Goal: Transaction & Acquisition: Purchase product/service

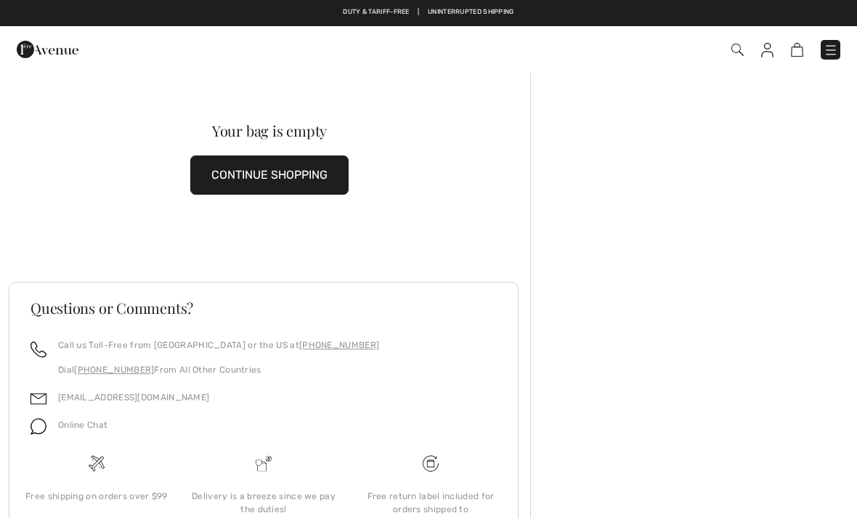
click at [798, 51] on img at bounding box center [797, 50] width 12 height 14
click at [794, 56] on img at bounding box center [797, 50] width 12 height 14
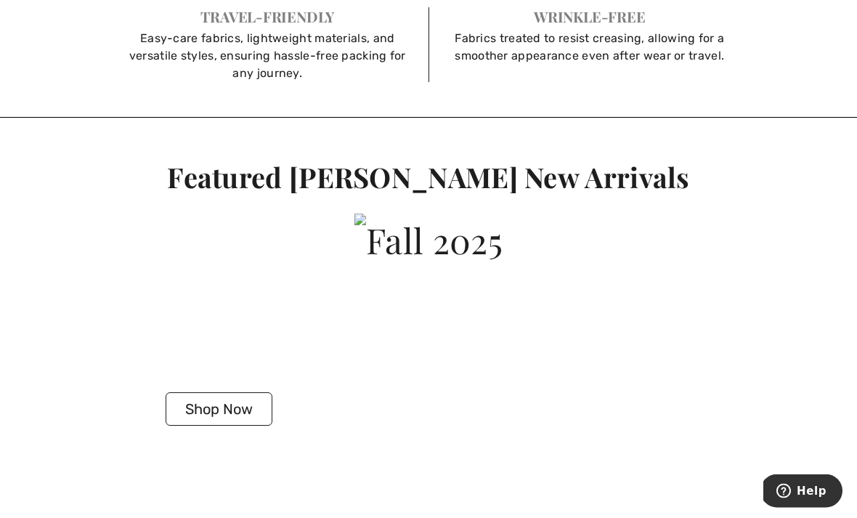
scroll to position [2308, 0]
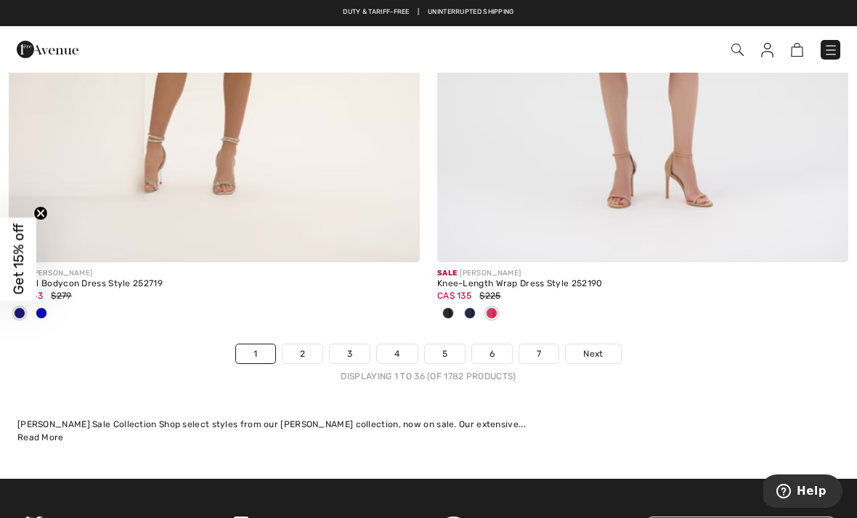
scroll to position [12431, 0]
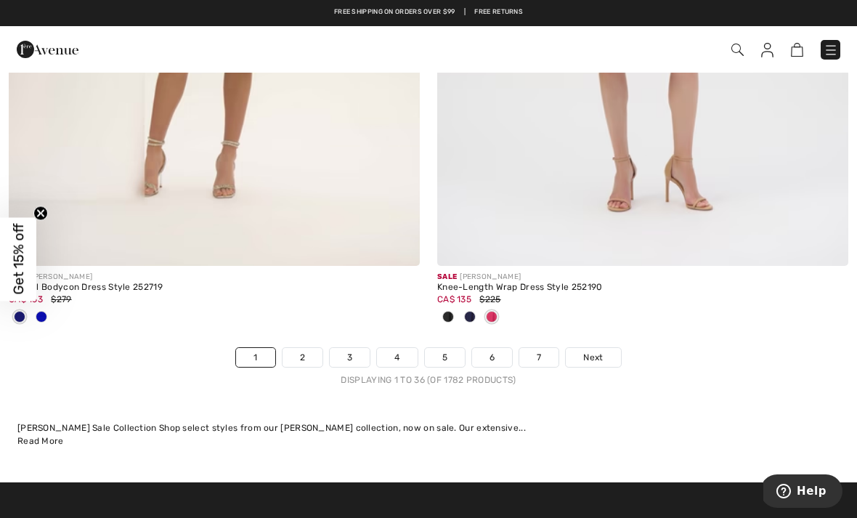
click at [606, 354] on link "Next" at bounding box center [593, 357] width 54 height 19
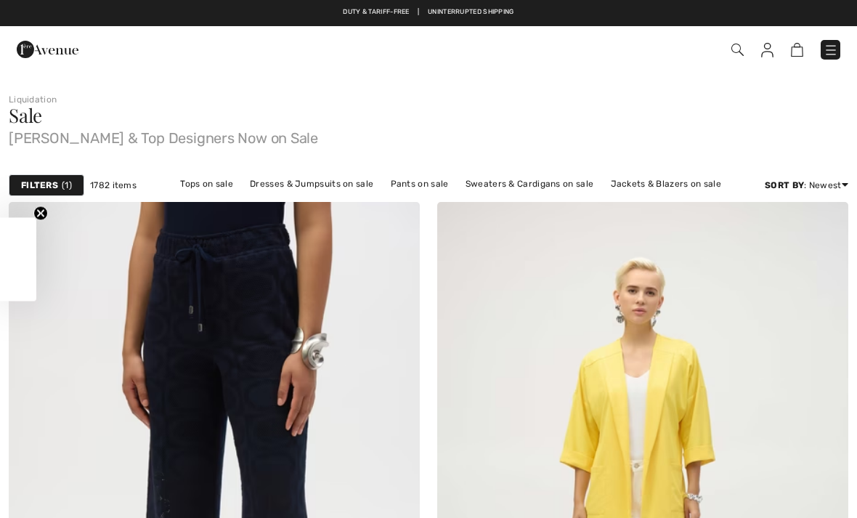
checkbox input "true"
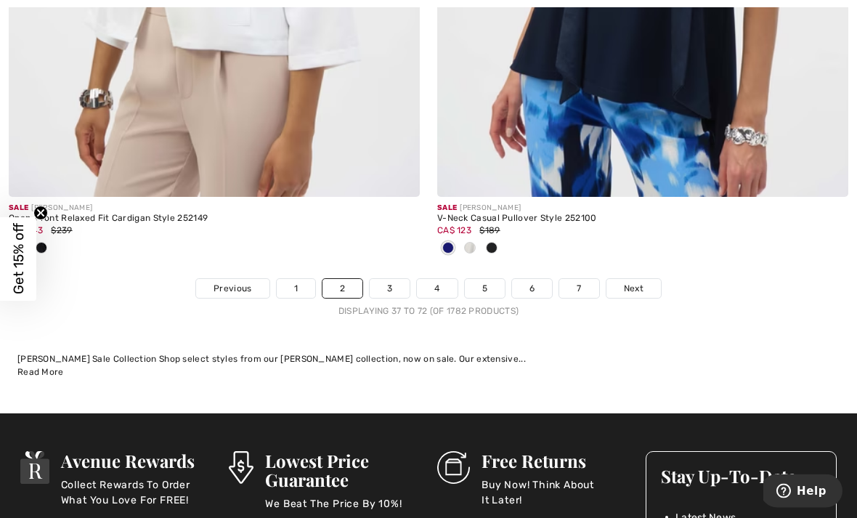
scroll to position [12756, 0]
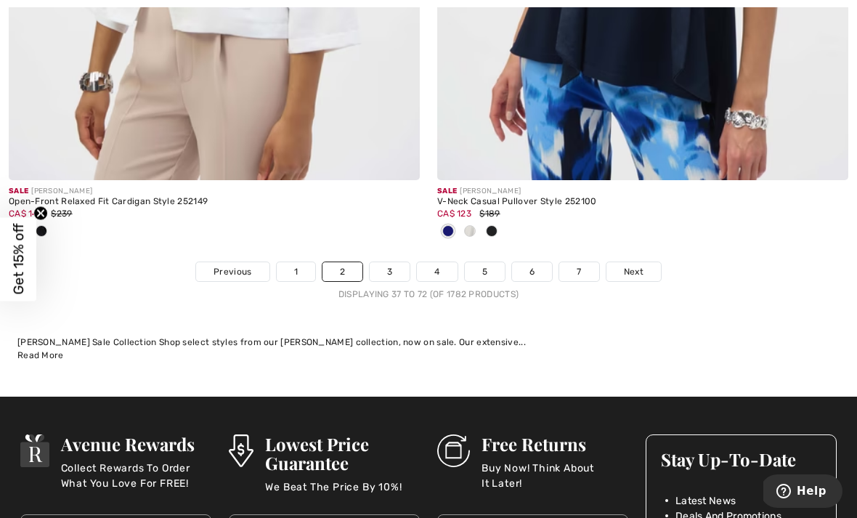
click at [630, 262] on link "Next" at bounding box center [633, 271] width 54 height 19
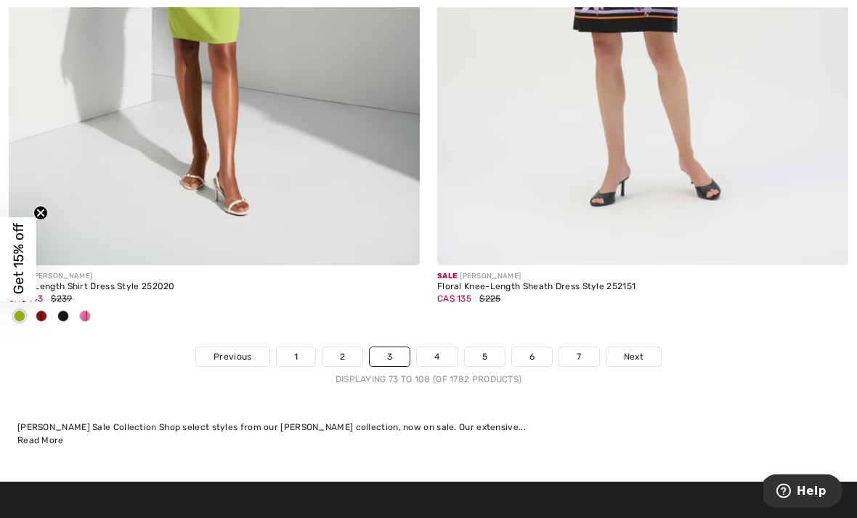
scroll to position [12583, 0]
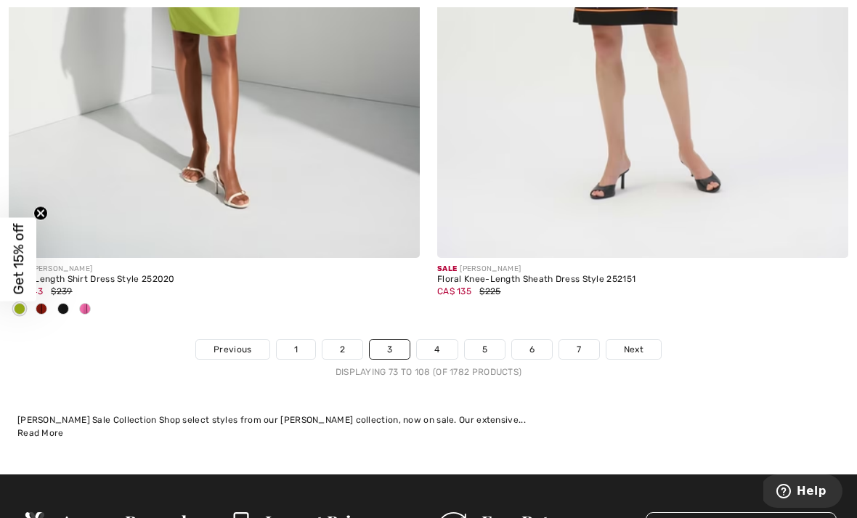
click at [638, 343] on span "Next" at bounding box center [634, 349] width 20 height 13
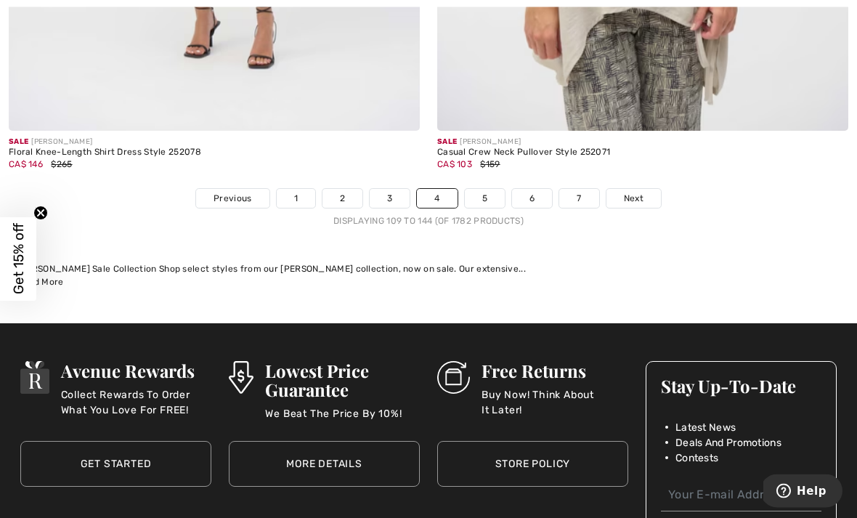
scroll to position [12566, 0]
click at [635, 189] on link "Next" at bounding box center [633, 198] width 54 height 19
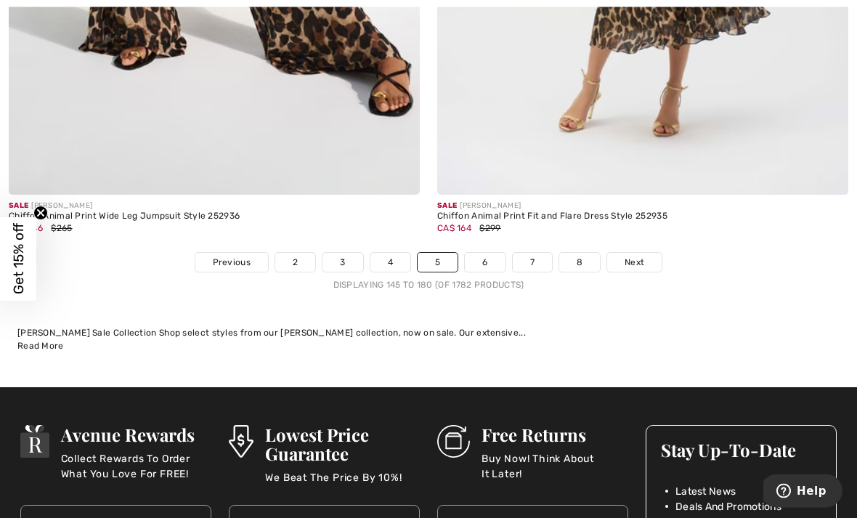
scroll to position [12502, 0]
click at [646, 238] on div "Sale [PERSON_NAME] Chiffon Animal Print Fit and Flare Dress Style 252935 CA$ 16…" at bounding box center [642, 223] width 411 height 57
click at [640, 256] on span "Next" at bounding box center [634, 262] width 20 height 13
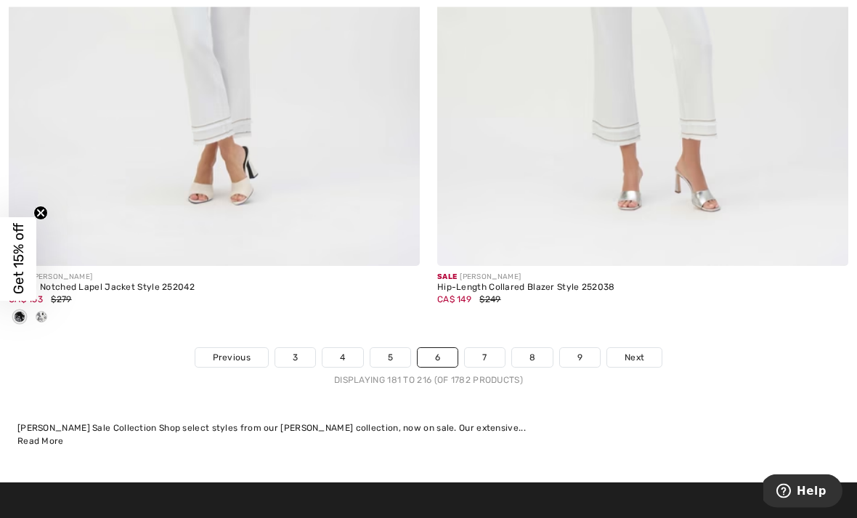
scroll to position [12335, 0]
click at [651, 348] on link "Next" at bounding box center [634, 357] width 54 height 19
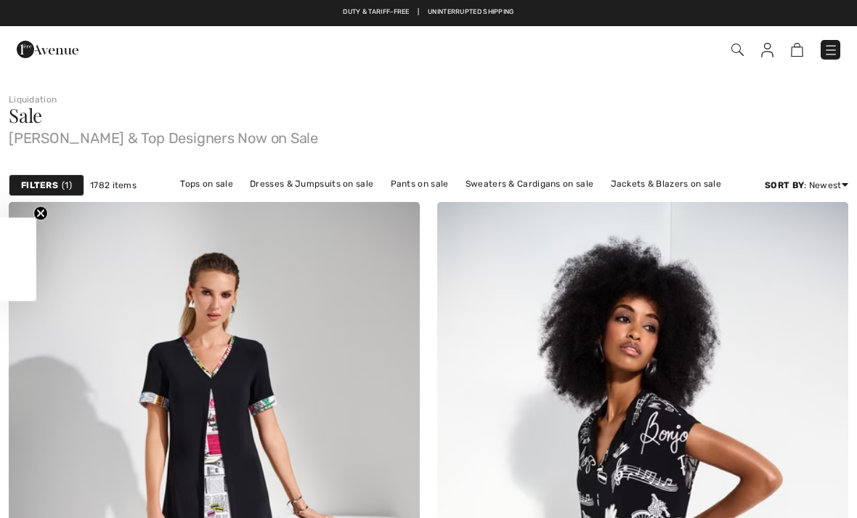
checkbox input "true"
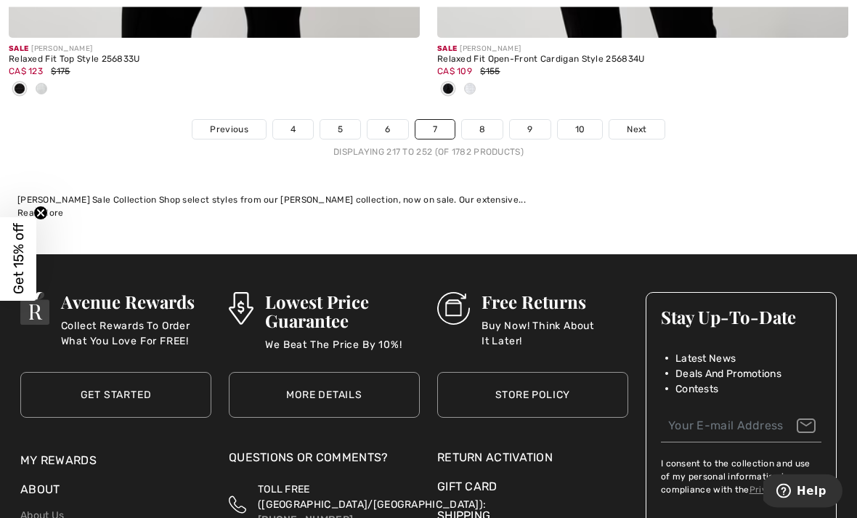
scroll to position [12827, 0]
click at [638, 123] on span "Next" at bounding box center [637, 129] width 20 height 13
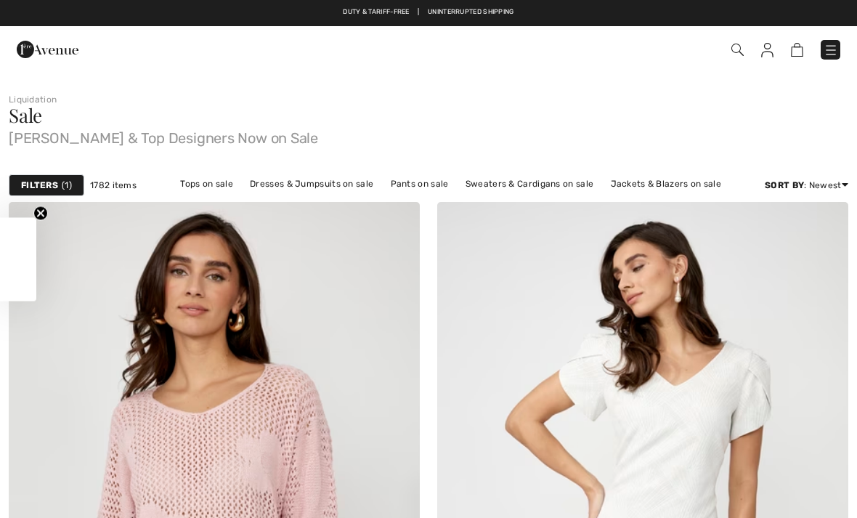
checkbox input "true"
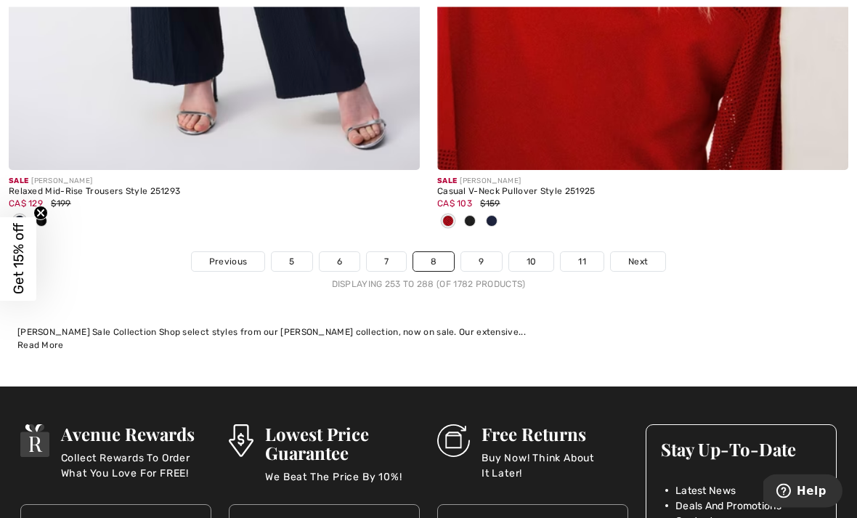
scroll to position [12551, 0]
click at [644, 252] on link "Next" at bounding box center [638, 261] width 54 height 19
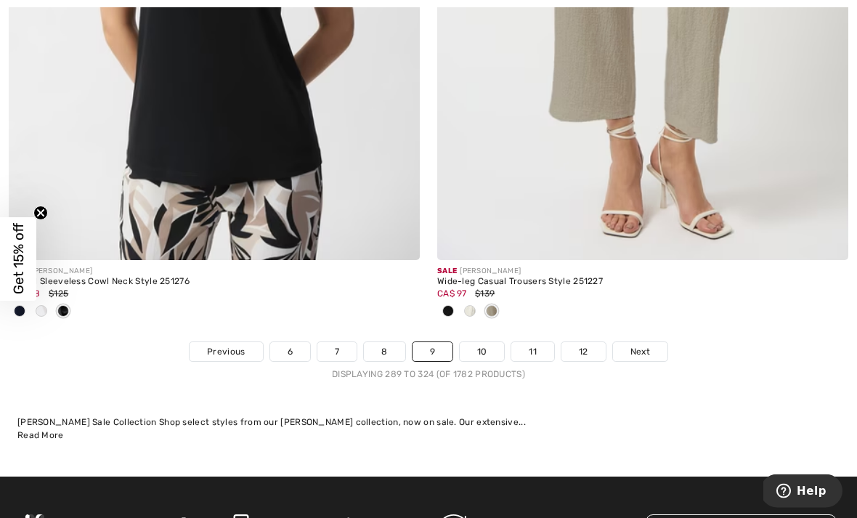
scroll to position [12700, 0]
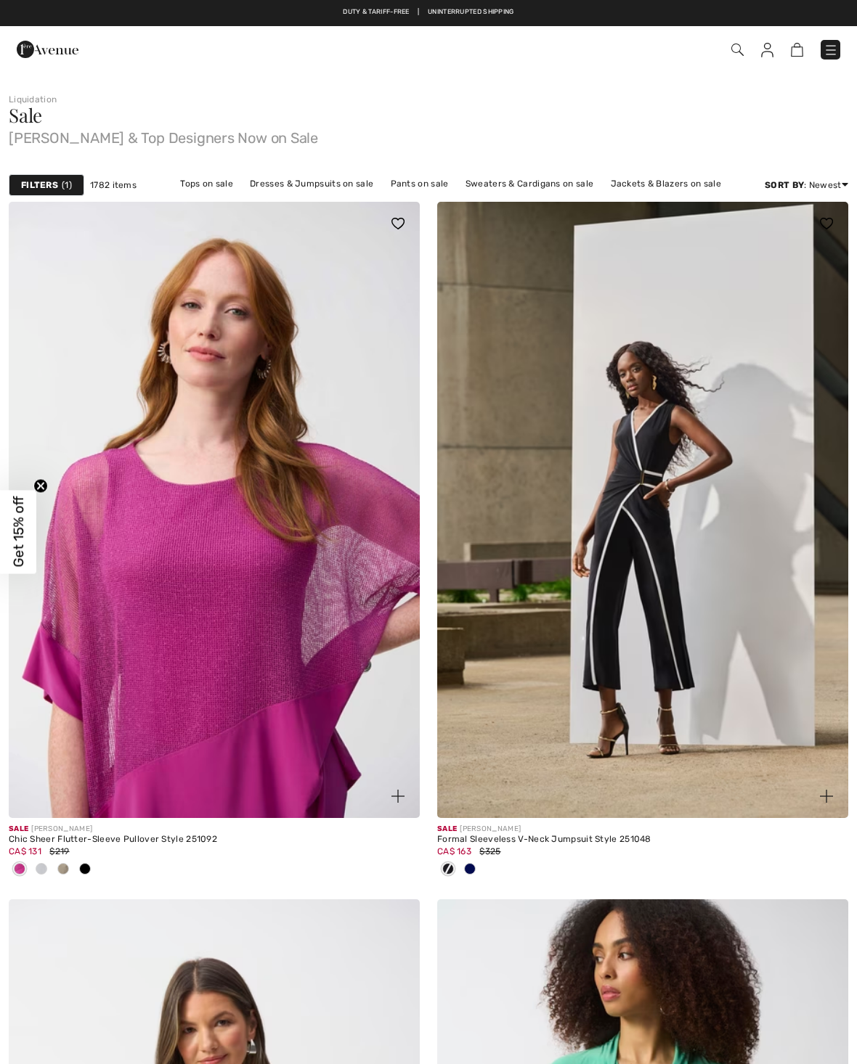
checkbox input "true"
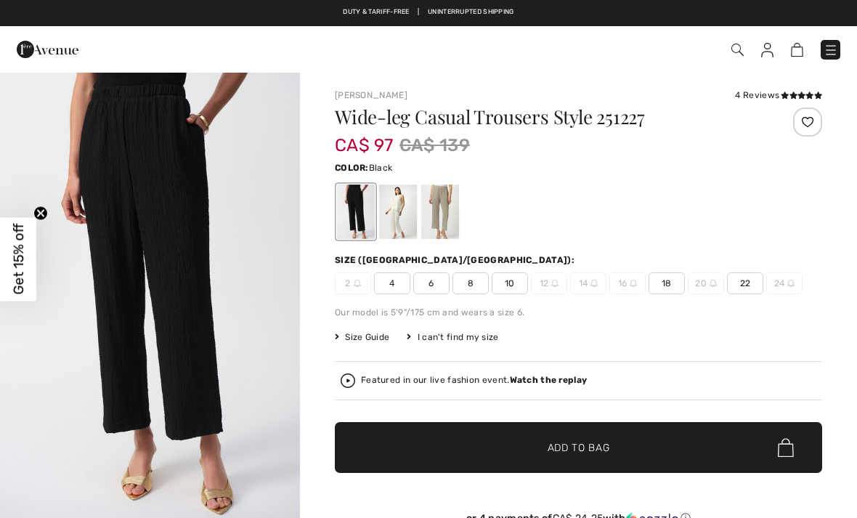
checkbox input "true"
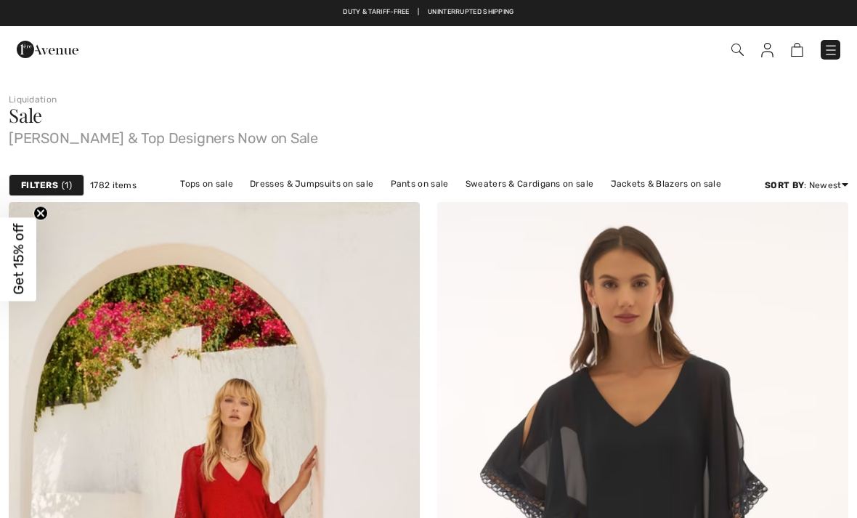
checkbox input "true"
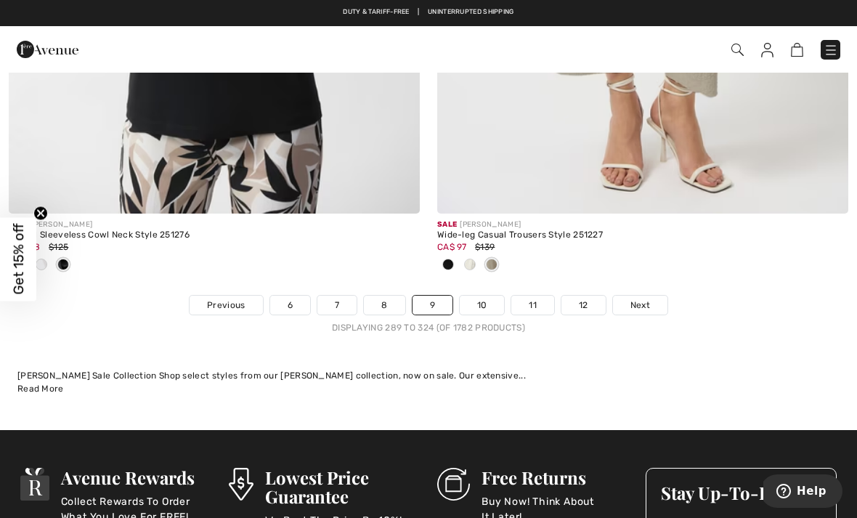
click at [642, 298] on span "Next" at bounding box center [640, 304] width 20 height 13
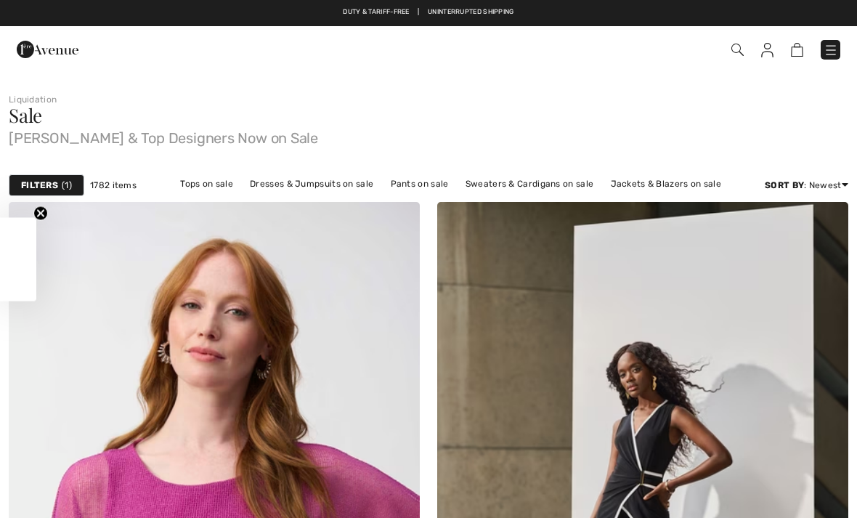
checkbox input "true"
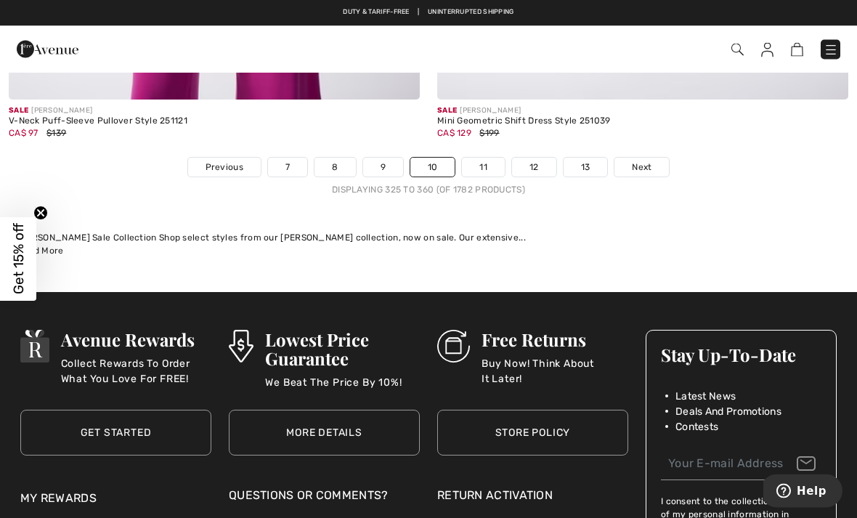
scroll to position [12861, 0]
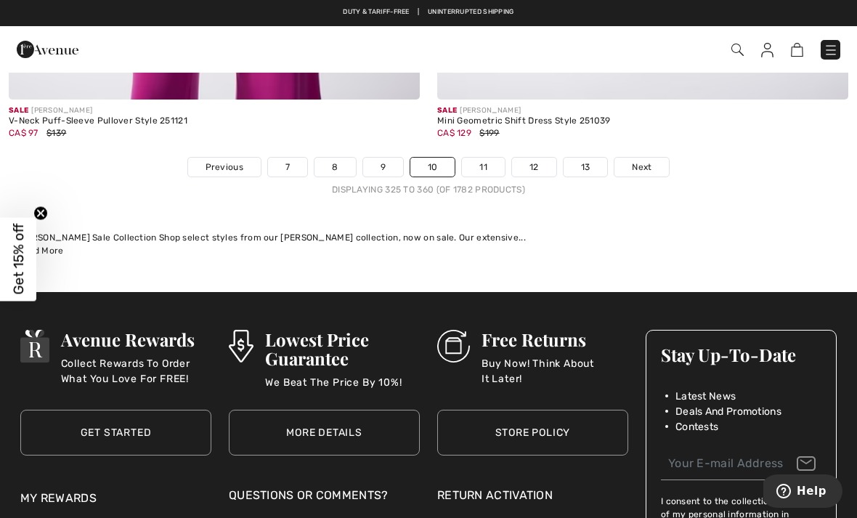
click at [644, 158] on link "Next" at bounding box center [641, 167] width 54 height 19
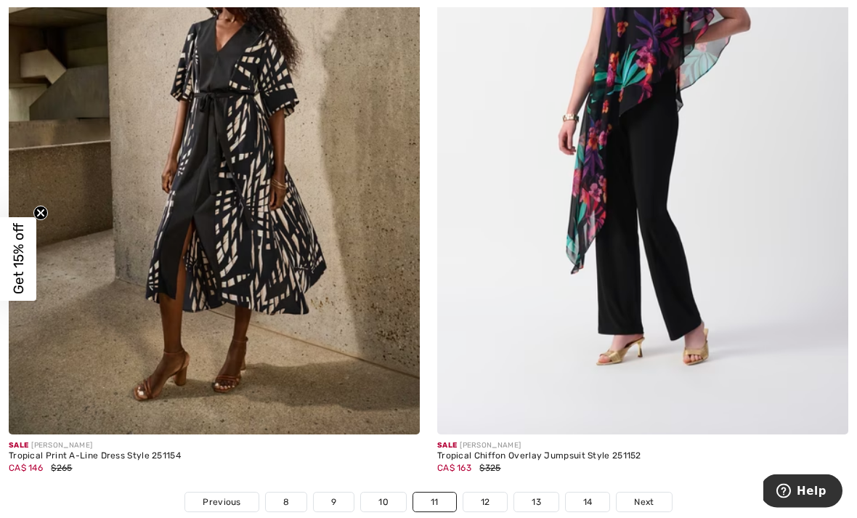
scroll to position [12214, 0]
click at [659, 492] on link "Next" at bounding box center [643, 501] width 54 height 19
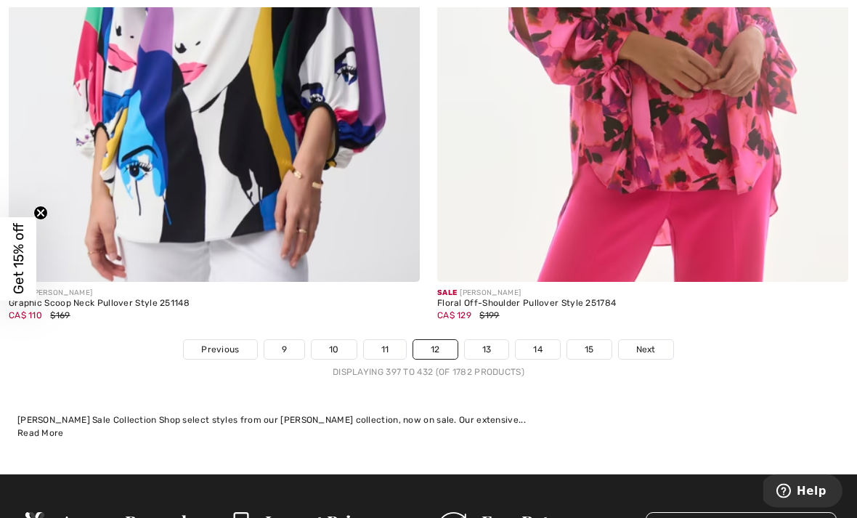
scroll to position [12536, 0]
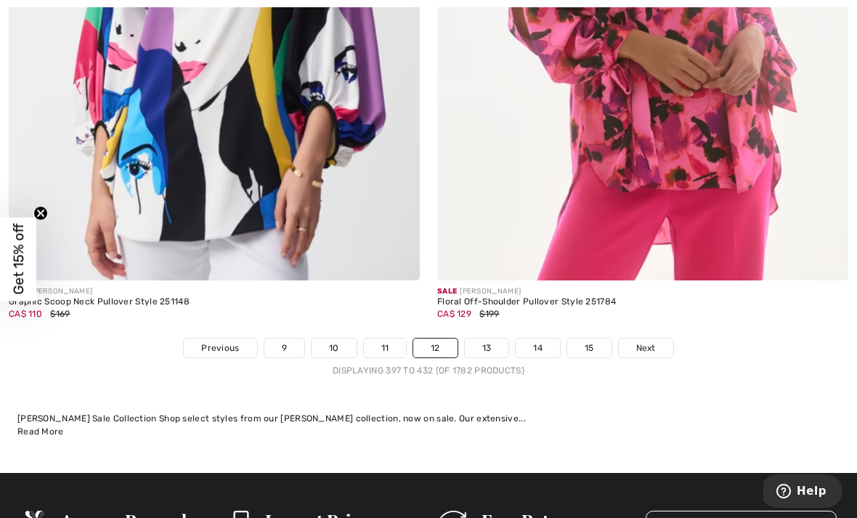
click at [653, 338] on link "Next" at bounding box center [646, 347] width 54 height 19
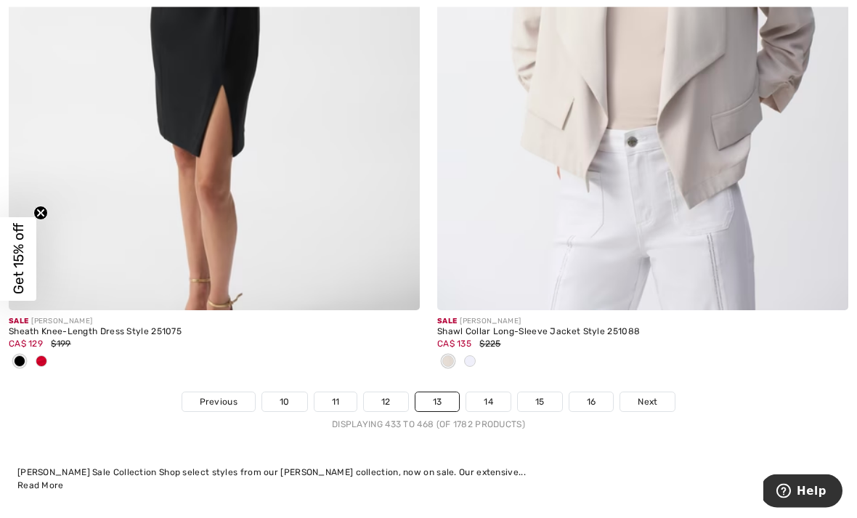
scroll to position [12631, 0]
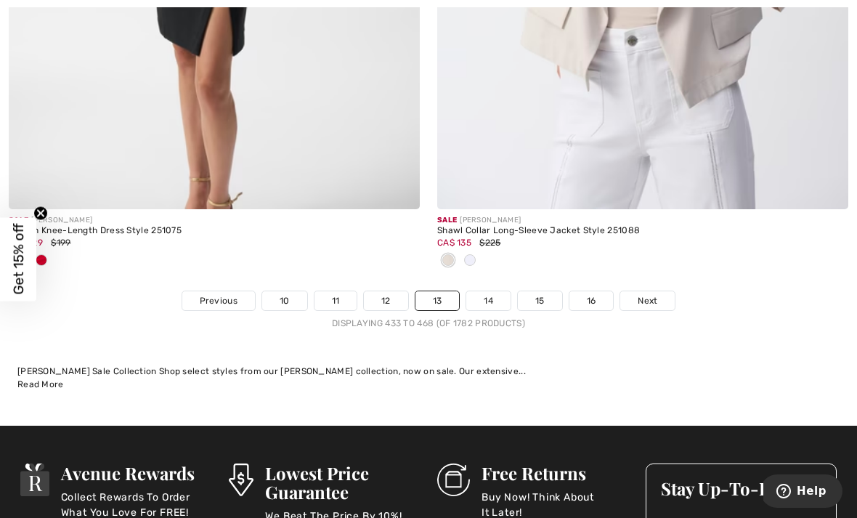
click at [656, 291] on link "Next" at bounding box center [647, 300] width 54 height 19
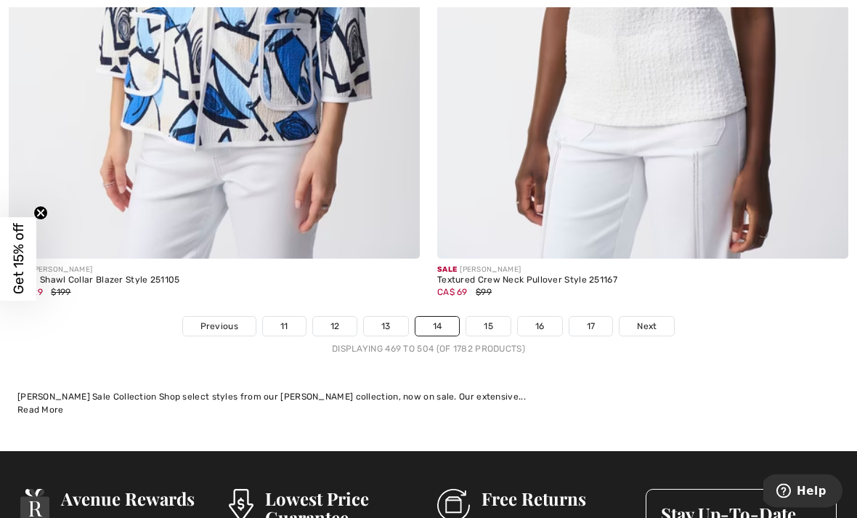
scroll to position [12662, 0]
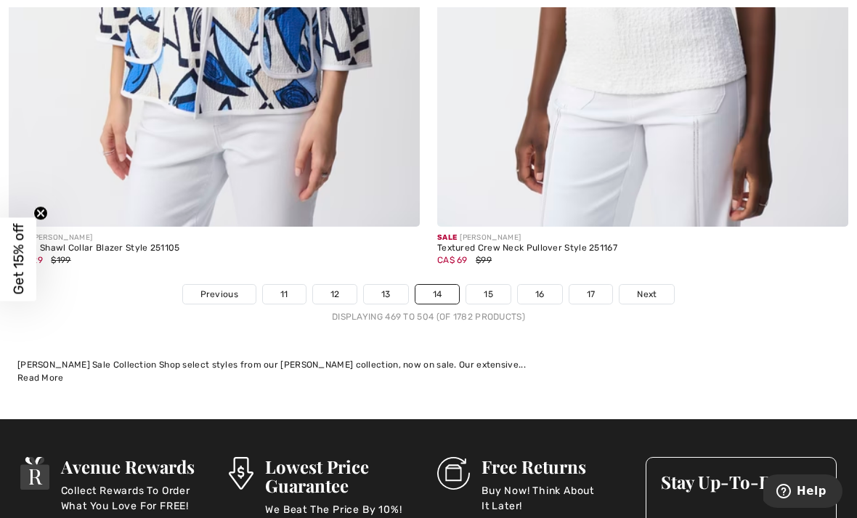
click at [657, 270] on div "Sale JOSEPH RIBKOFF Textured Crew Neck Pullover Style 251167 CA$ 69 $99" at bounding box center [642, 255] width 411 height 57
click at [651, 288] on span "Next" at bounding box center [647, 294] width 20 height 13
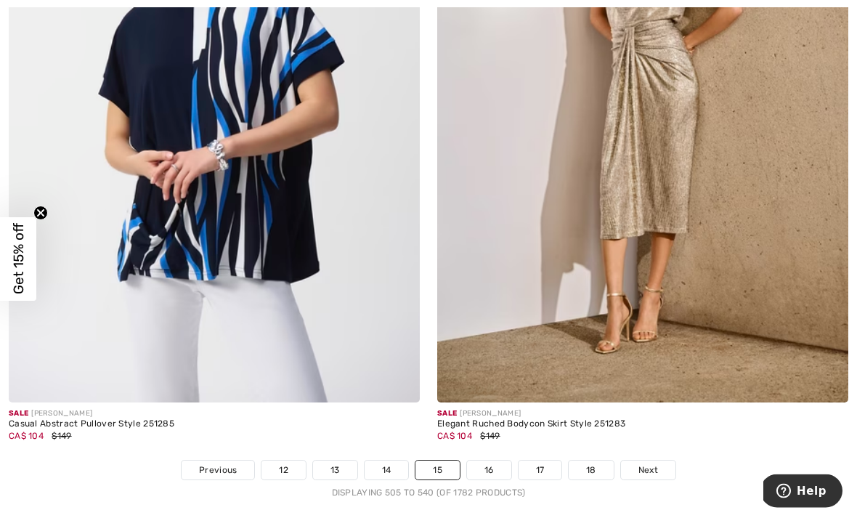
scroll to position [12270, 0]
click at [653, 463] on span "Next" at bounding box center [648, 469] width 20 height 13
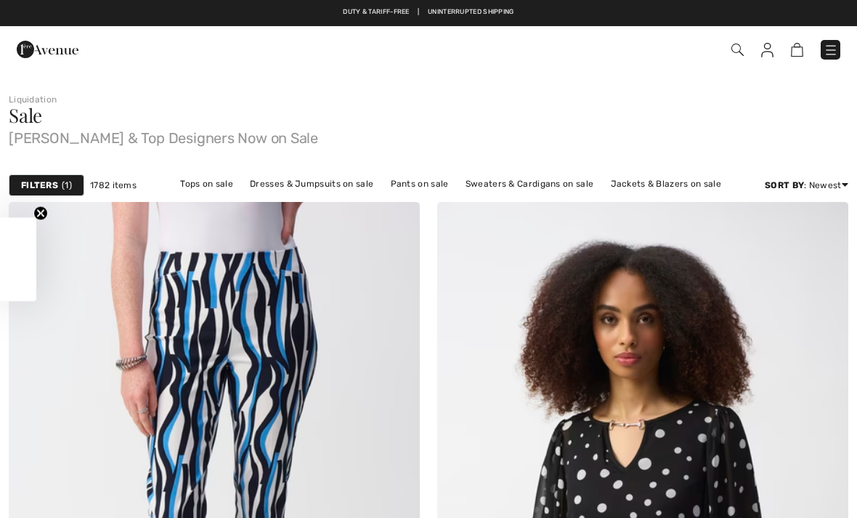
checkbox input "true"
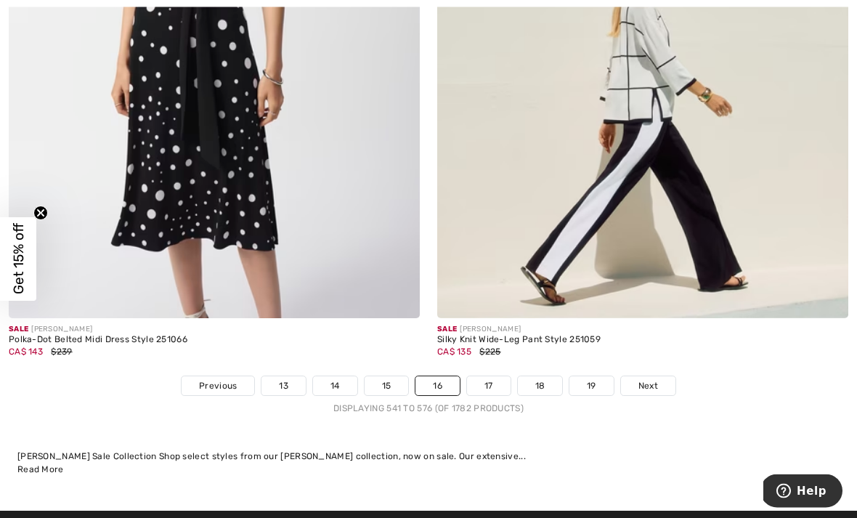
scroll to position [12307, 0]
click at [646, 379] on span "Next" at bounding box center [648, 385] width 20 height 13
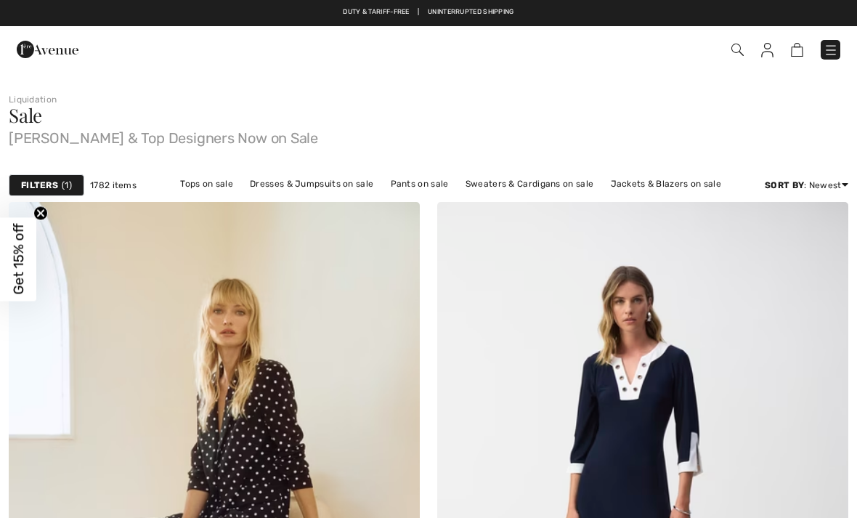
checkbox input "true"
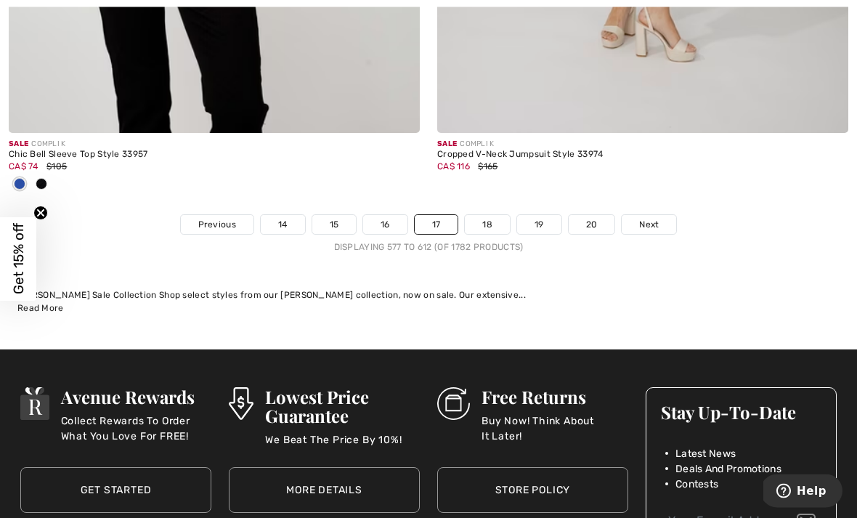
scroll to position [12689, 0]
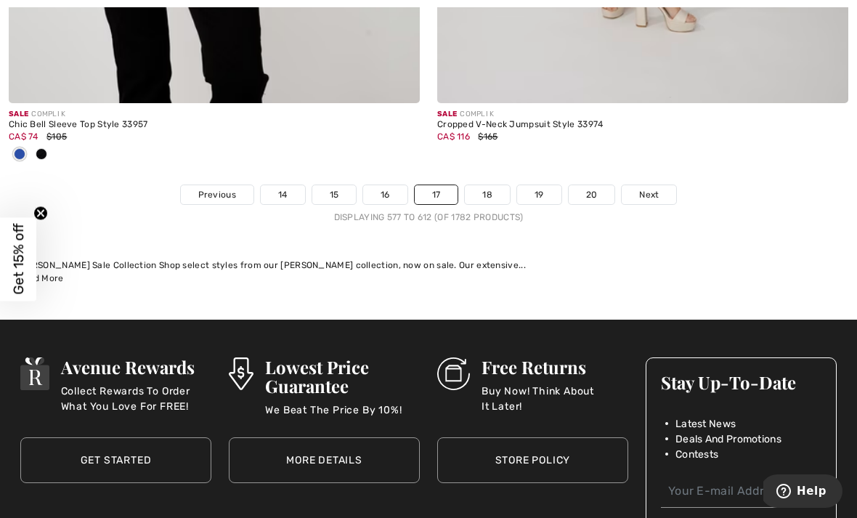
click at [641, 185] on link "Next" at bounding box center [649, 194] width 54 height 19
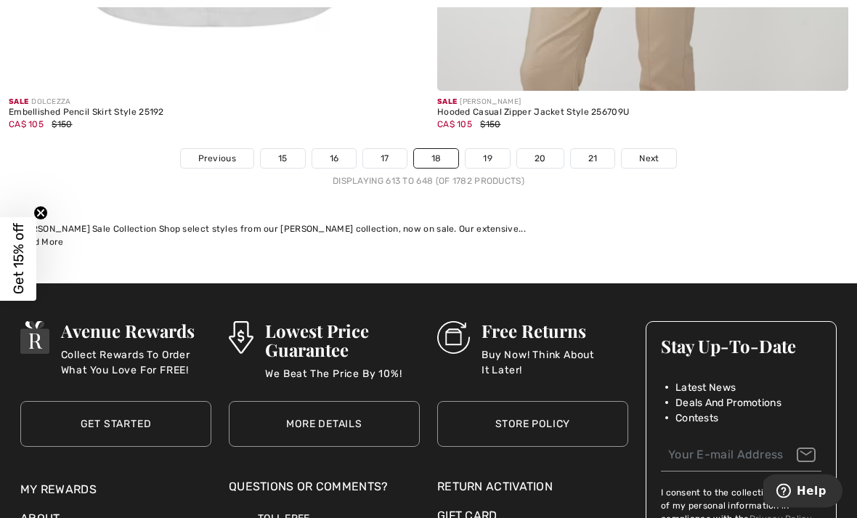
scroll to position [12582, 0]
click link "Next"
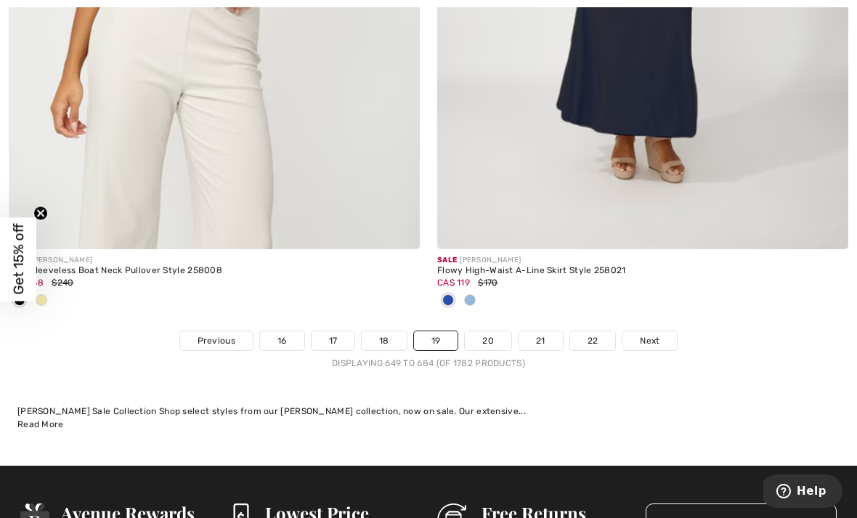
scroll to position [12479, 0]
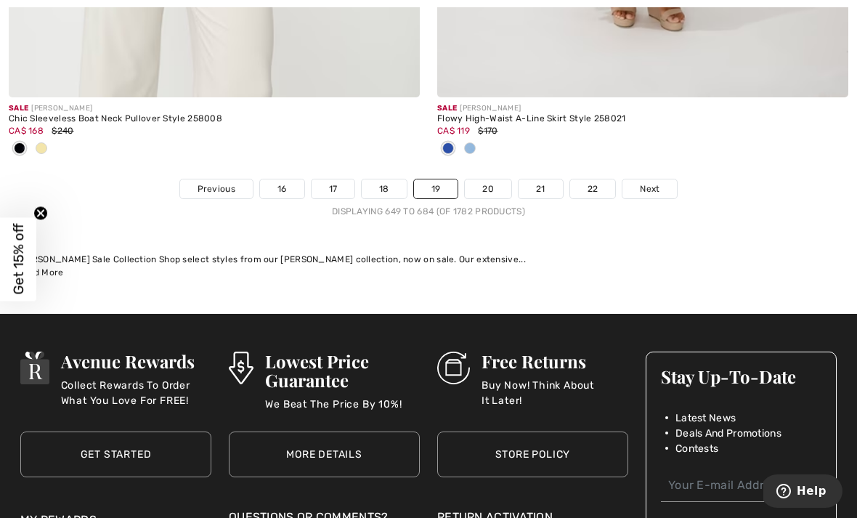
click at [646, 179] on link "Next" at bounding box center [649, 188] width 54 height 19
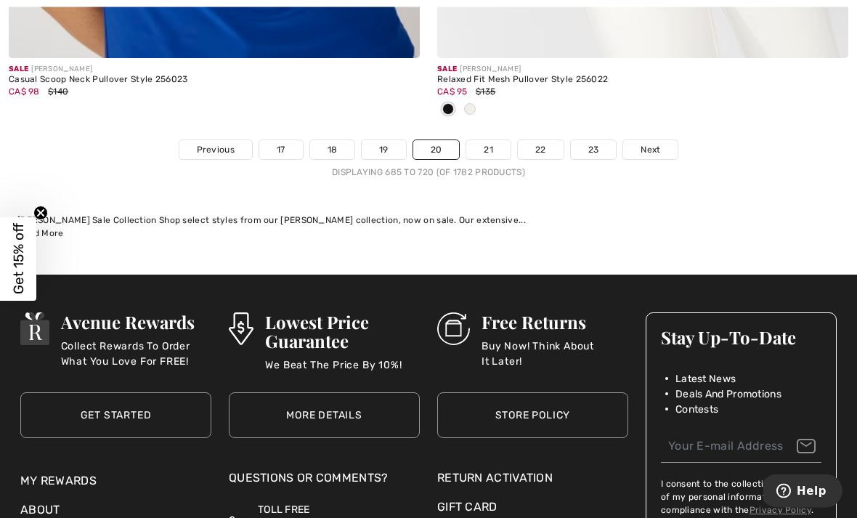
scroll to position [12615, 0]
click at [644, 114] on div "Sale FRANK LYMAN Relaxed Fit Mesh Pullover Style 256022 CA$ 95 $135" at bounding box center [642, 98] width 411 height 81
click at [653, 143] on span "Next" at bounding box center [650, 149] width 20 height 13
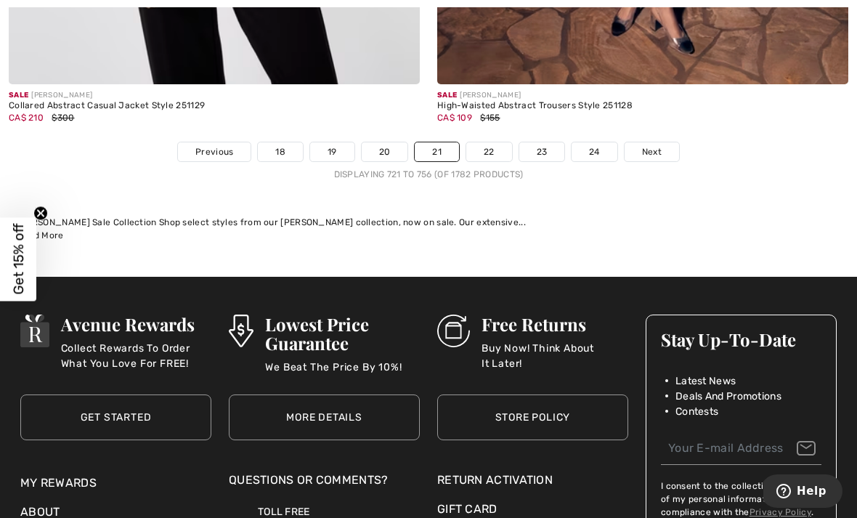
scroll to position [12583, 0]
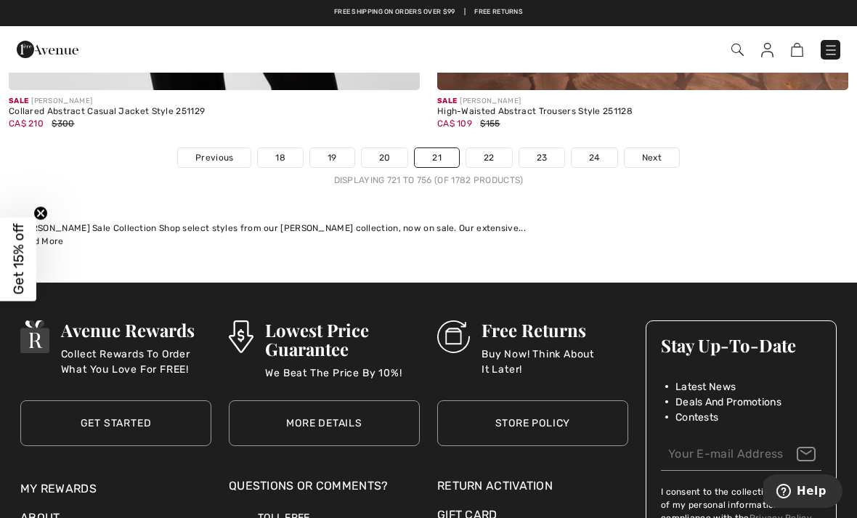
click at [640, 148] on link "Next" at bounding box center [651, 157] width 54 height 19
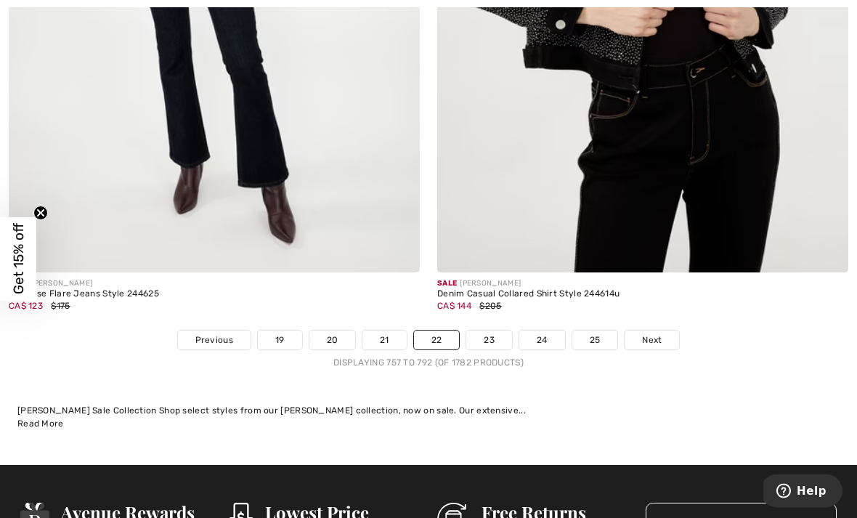
scroll to position [12472, 0]
click at [651, 333] on span "Next" at bounding box center [652, 339] width 20 height 13
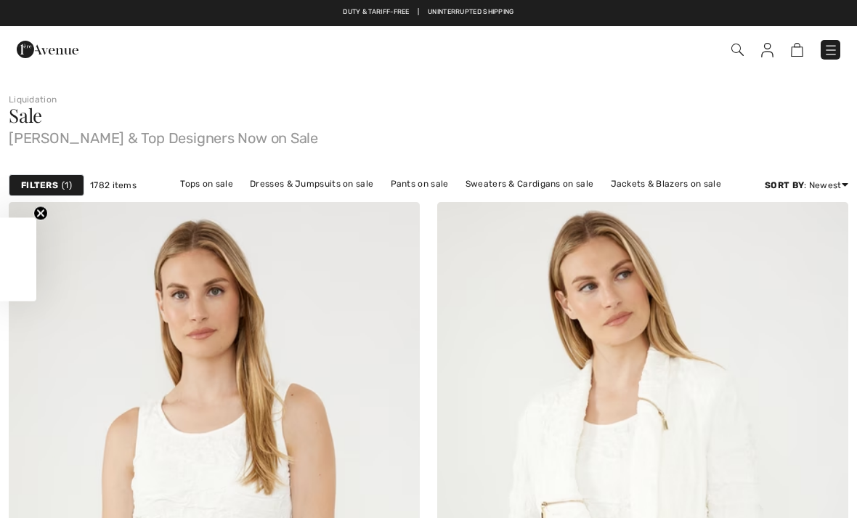
checkbox input "true"
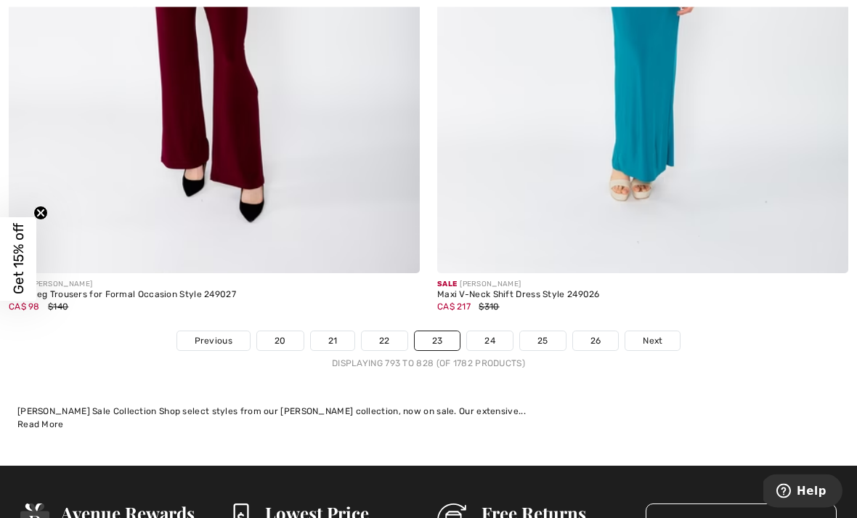
scroll to position [12376, 0]
click at [660, 334] on span "Next" at bounding box center [653, 340] width 20 height 13
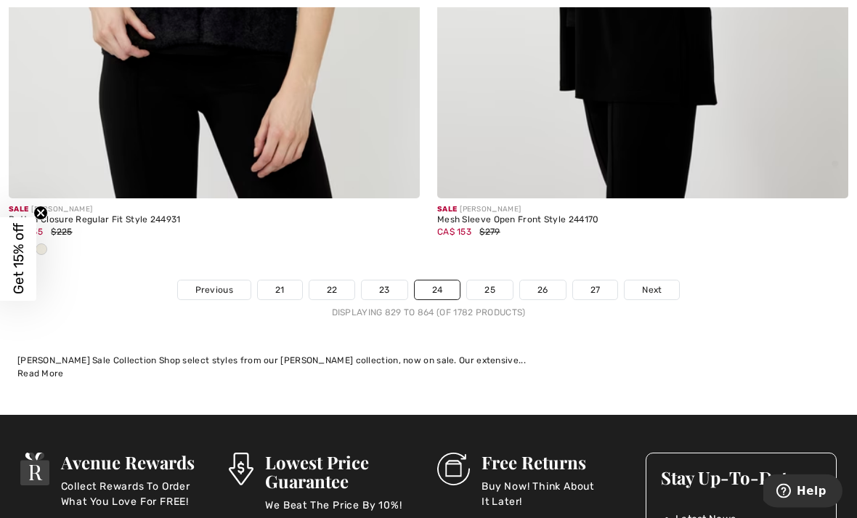
scroll to position [12517, 0]
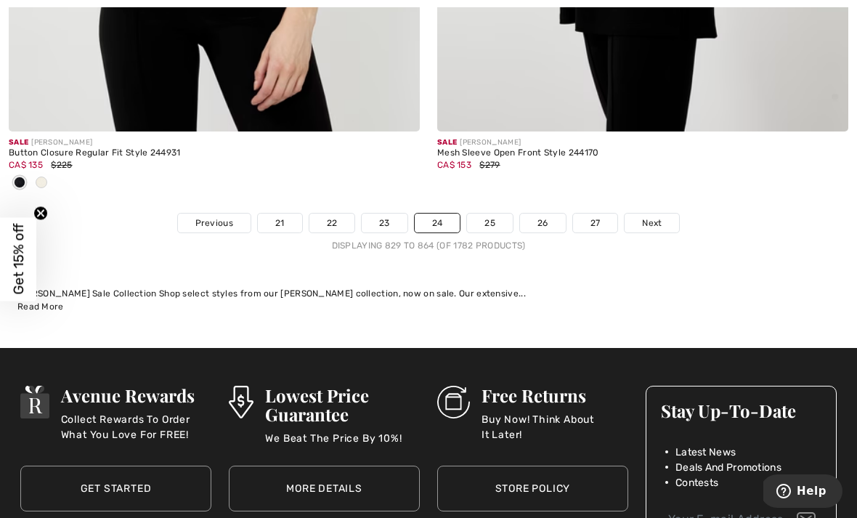
click at [648, 216] on span "Next" at bounding box center [652, 222] width 20 height 13
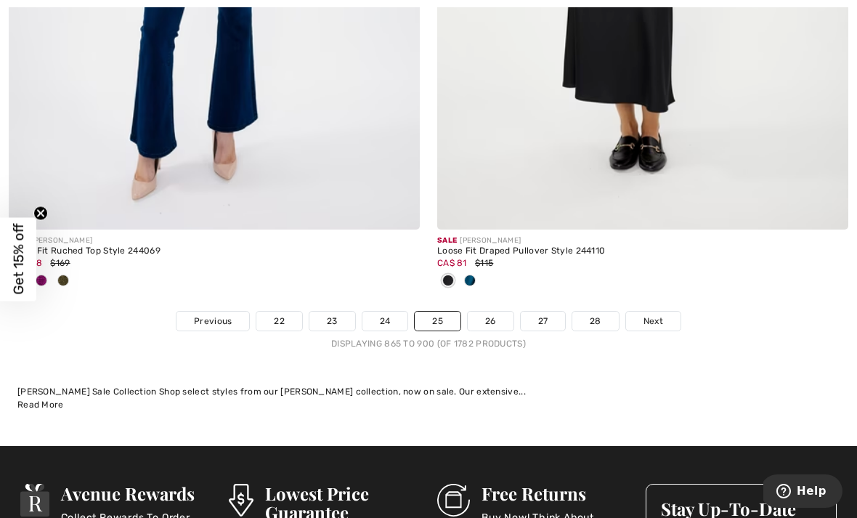
scroll to position [12575, 0]
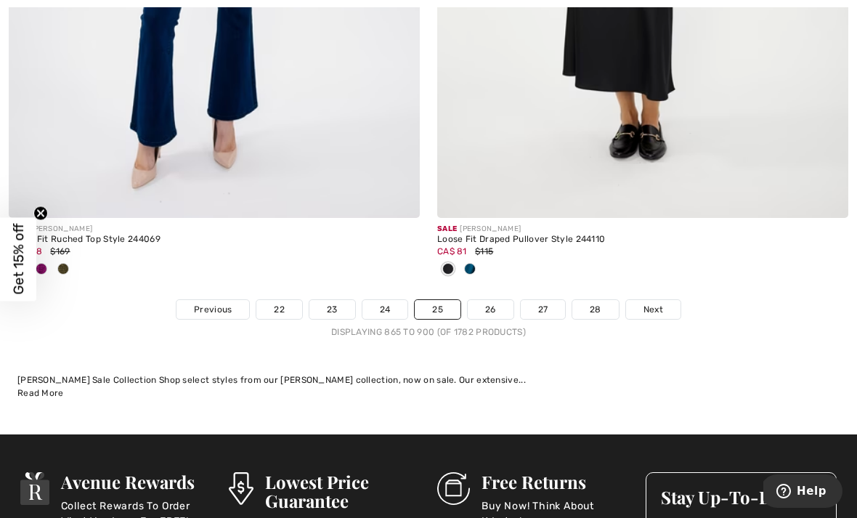
click at [655, 303] on span "Next" at bounding box center [653, 309] width 20 height 13
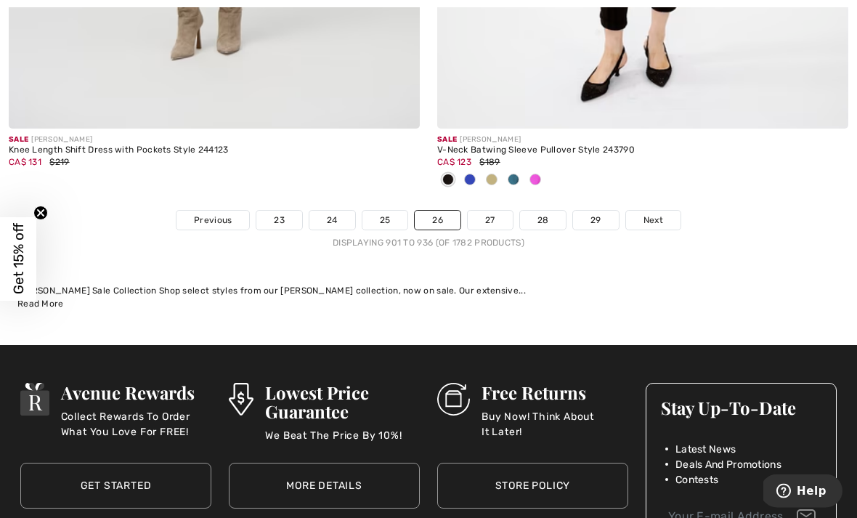
scroll to position [12616, 0]
click at [651, 213] on span "Next" at bounding box center [653, 219] width 20 height 13
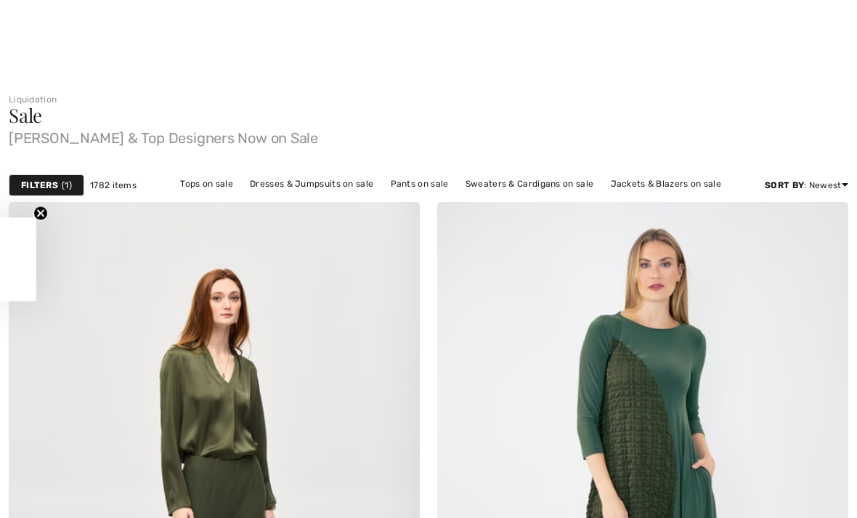
checkbox input "true"
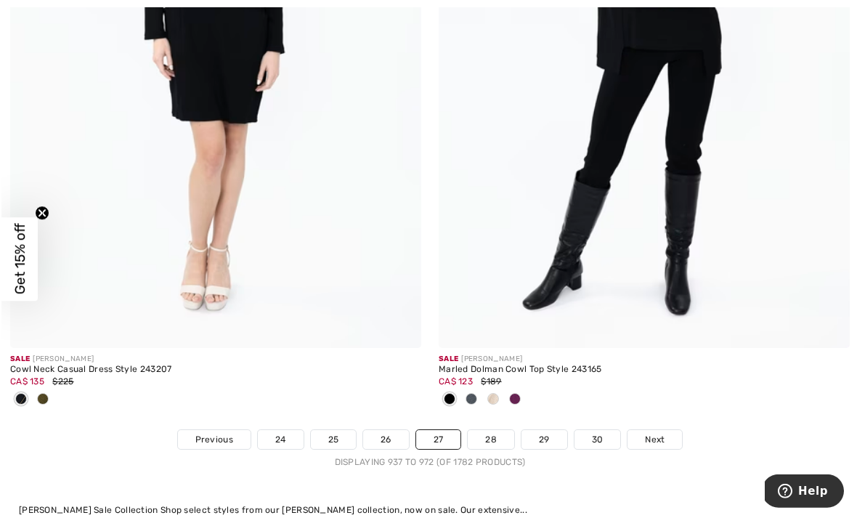
scroll to position [12610, 0]
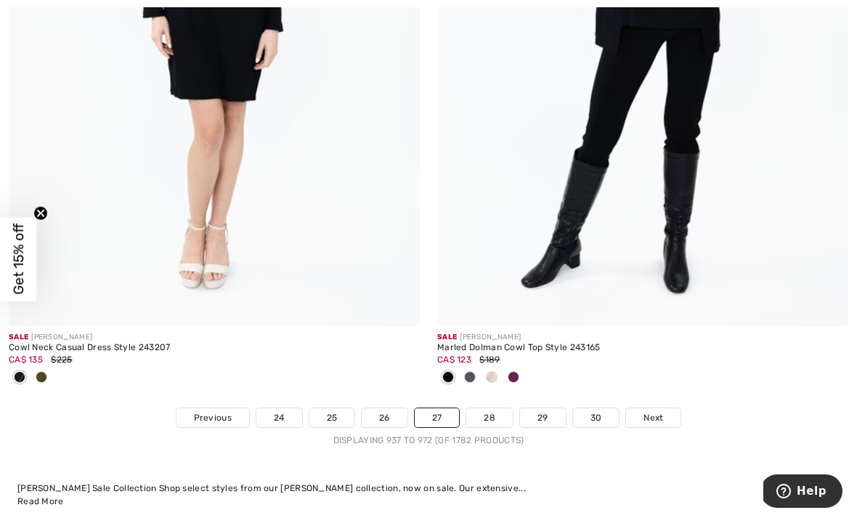
click at [659, 408] on link "Next" at bounding box center [653, 417] width 54 height 19
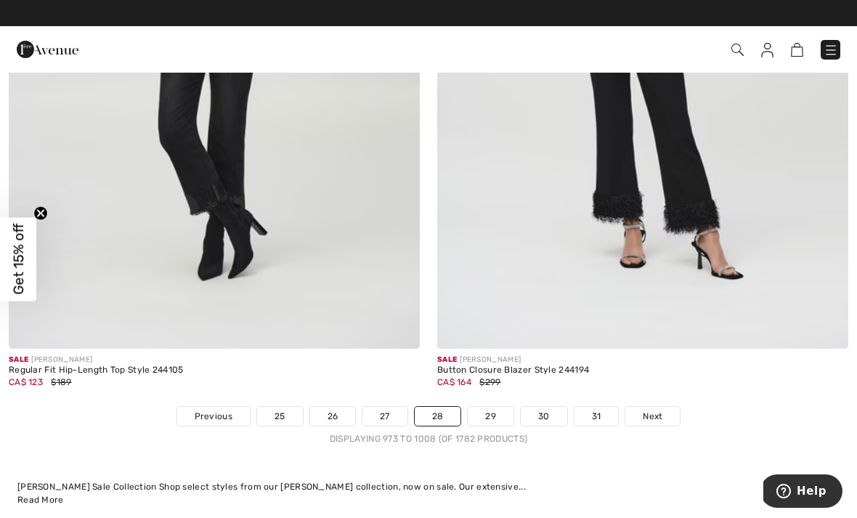
scroll to position [12267, 0]
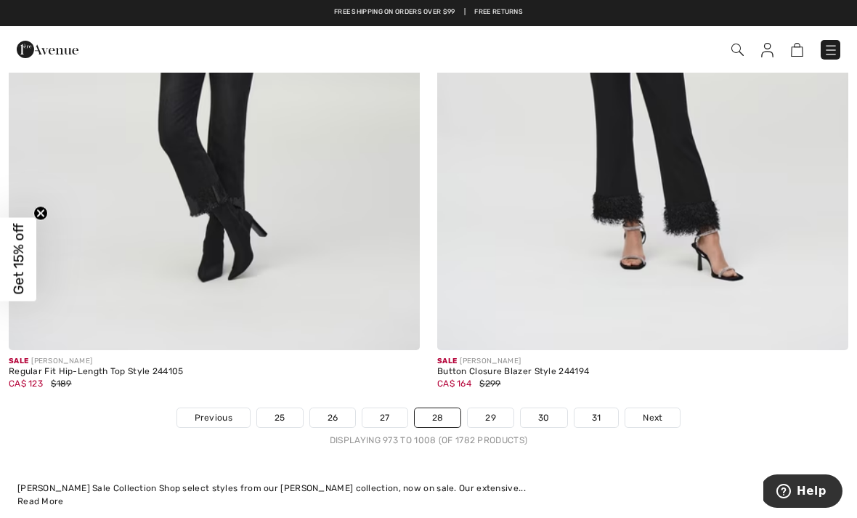
click at [654, 411] on span "Next" at bounding box center [653, 417] width 20 height 13
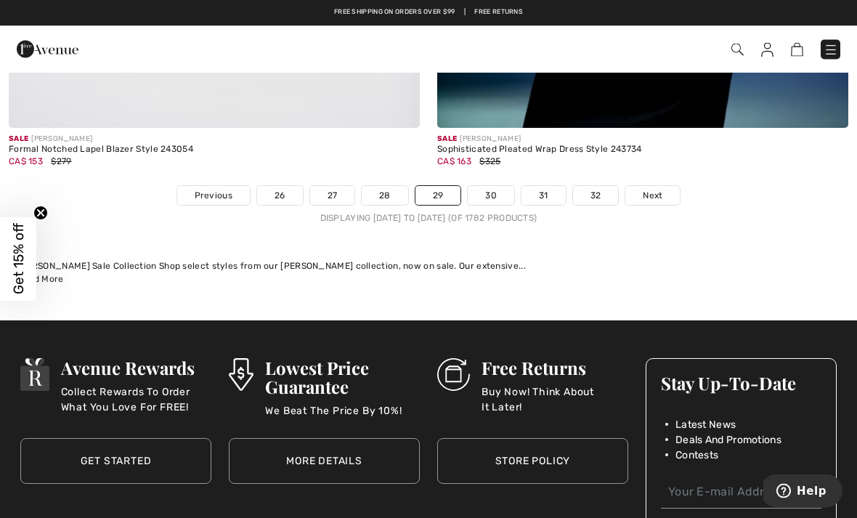
scroll to position [12545, 0]
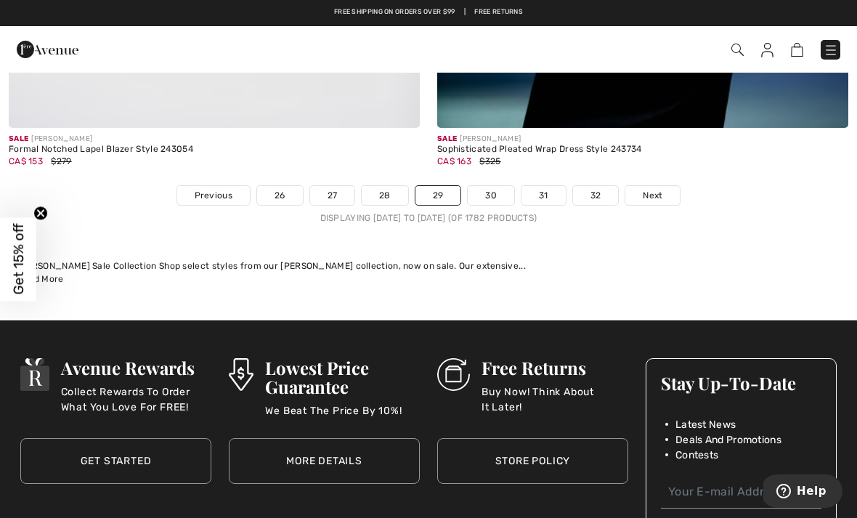
click at [672, 186] on link "Next" at bounding box center [652, 195] width 54 height 19
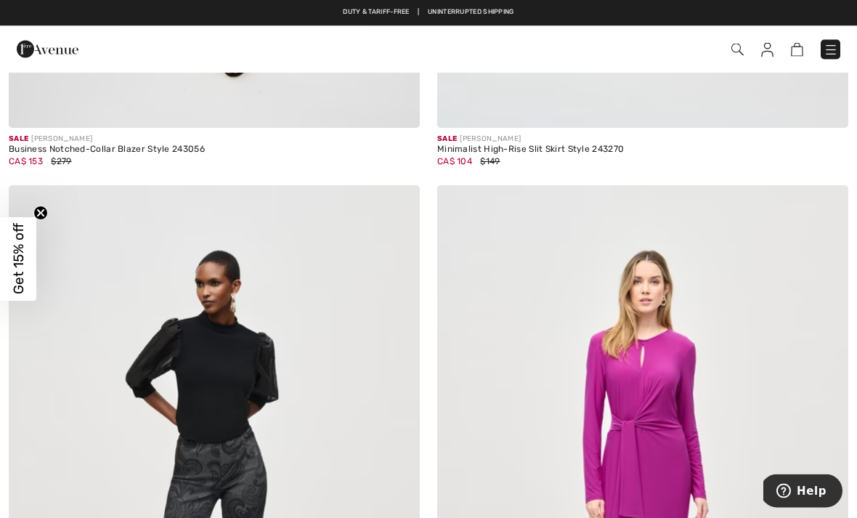
scroll to position [9224, 0]
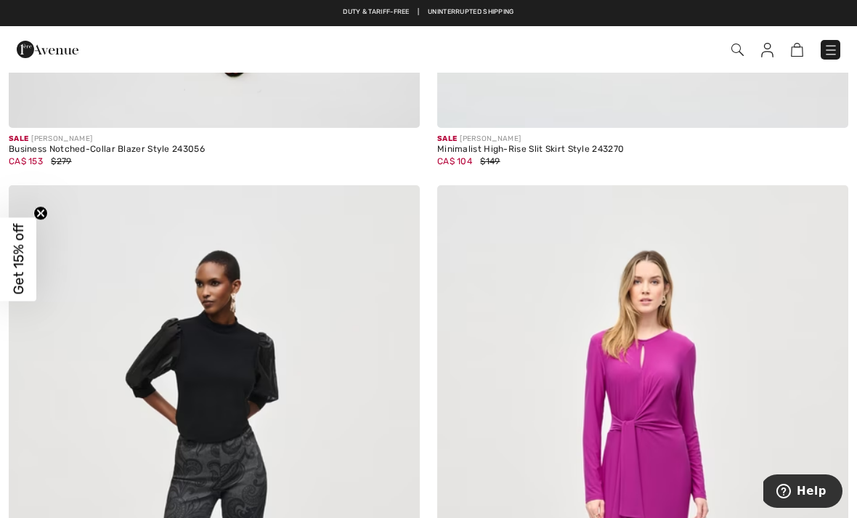
click at [794, 52] on img at bounding box center [797, 50] width 12 height 14
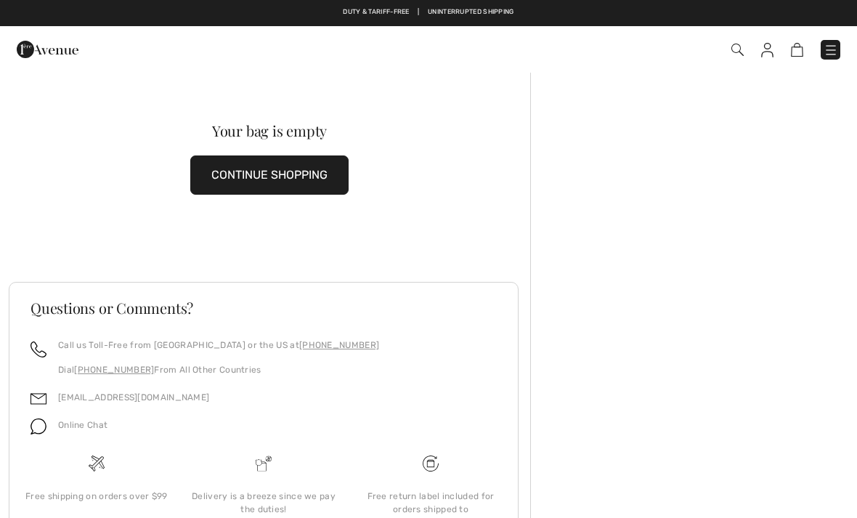
click at [296, 160] on button "CONTINUE SHOPPING" at bounding box center [269, 174] width 158 height 39
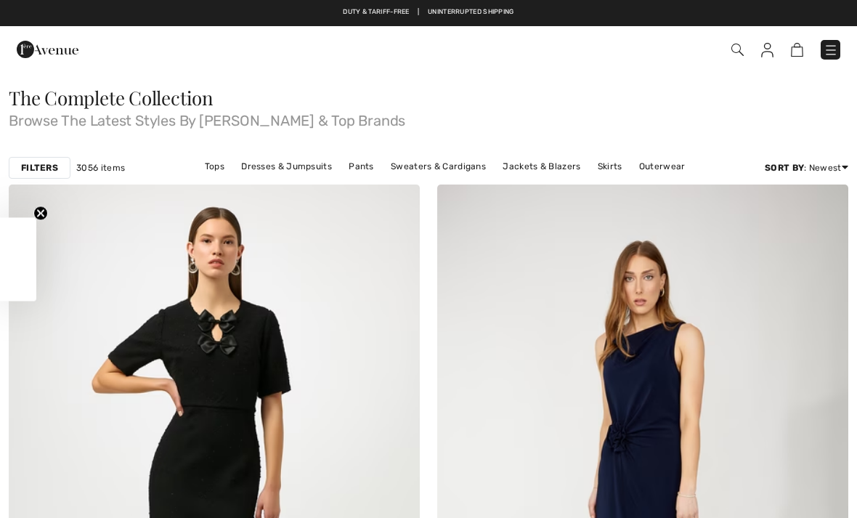
checkbox input "true"
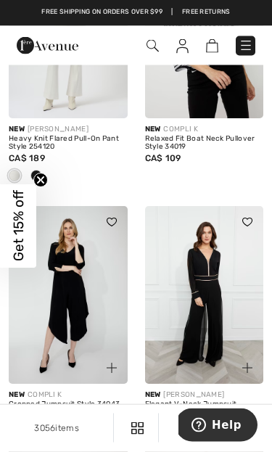
scroll to position [3800, 0]
